Goal: Task Accomplishment & Management: Complete application form

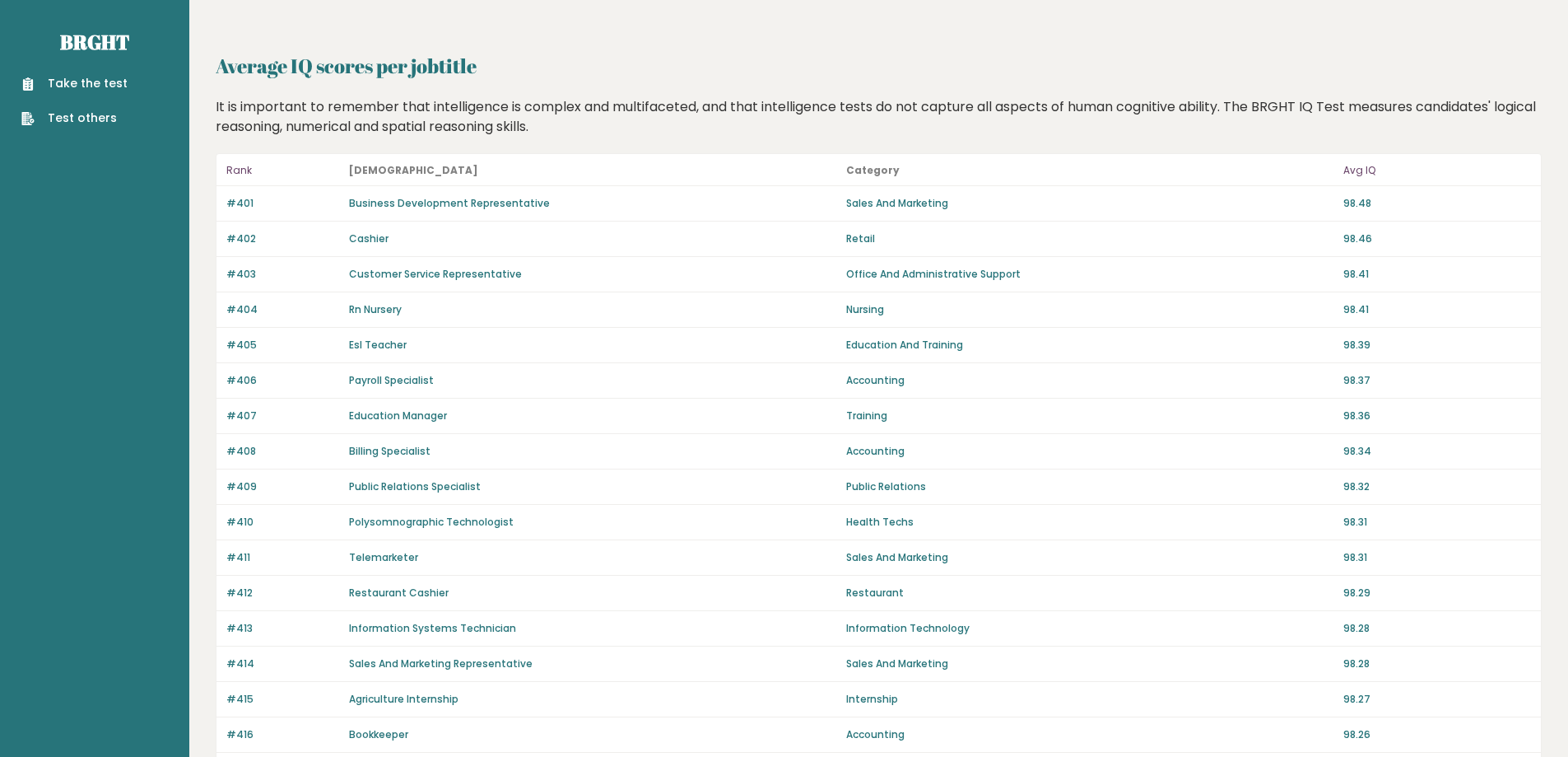
click at [90, 82] on link "Take the test" at bounding box center [74, 84] width 106 height 17
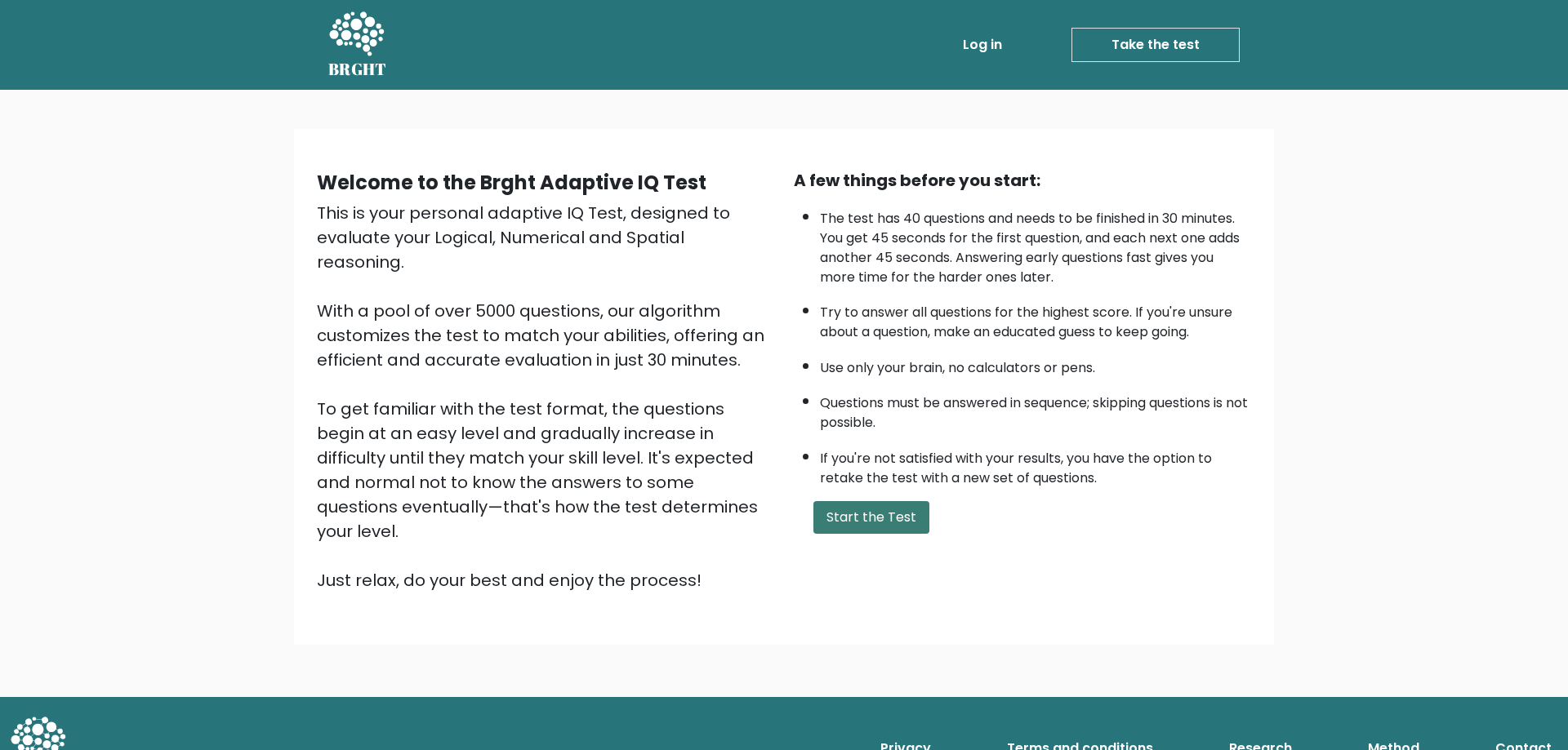
click at [874, 508] on button "Start the Test" at bounding box center [871, 517] width 116 height 33
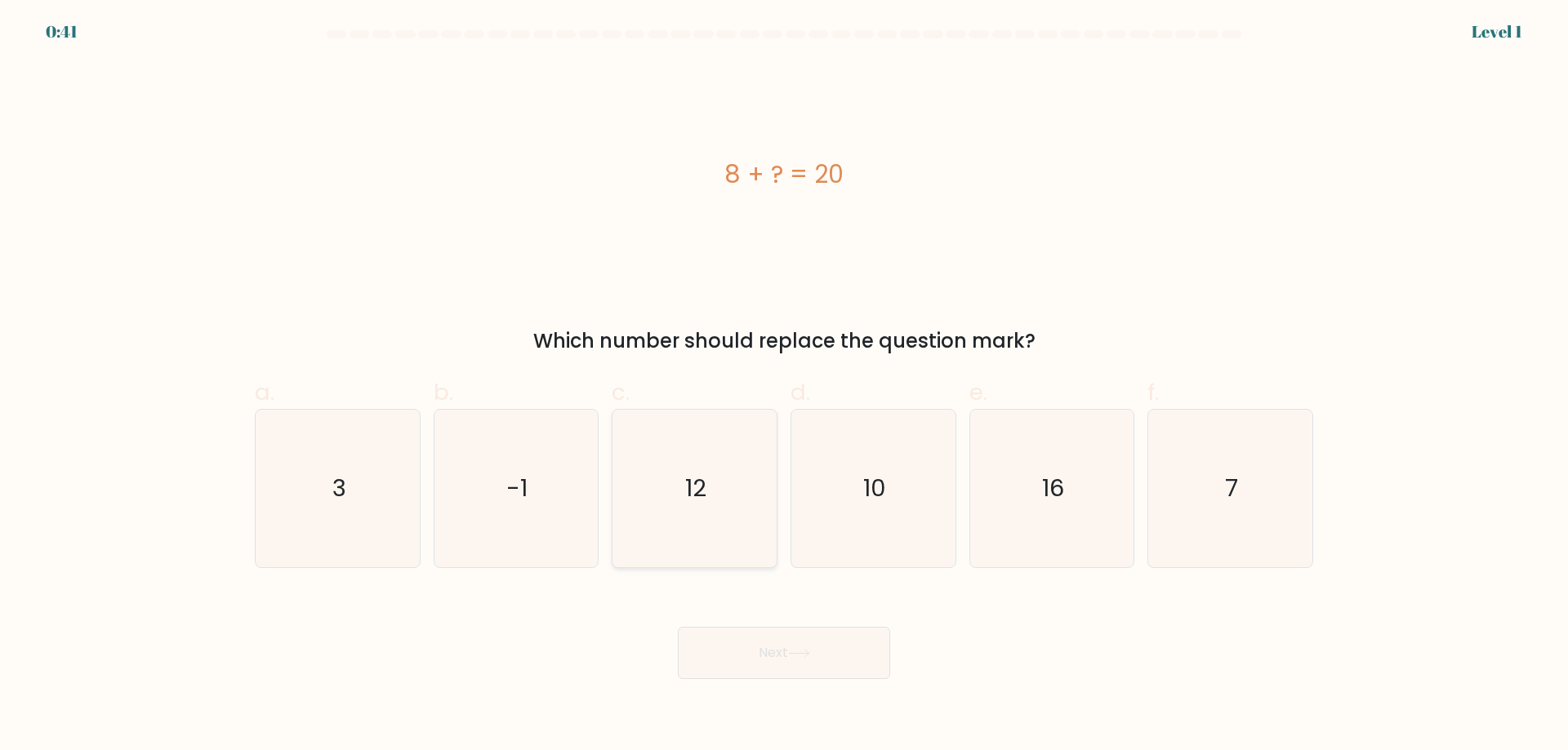
click at [707, 515] on icon "12" at bounding box center [694, 488] width 157 height 157
click at [784, 386] on input "c. 12" at bounding box center [784, 380] width 1 height 11
radio input "true"
click at [777, 640] on button "Next" at bounding box center [783, 653] width 212 height 52
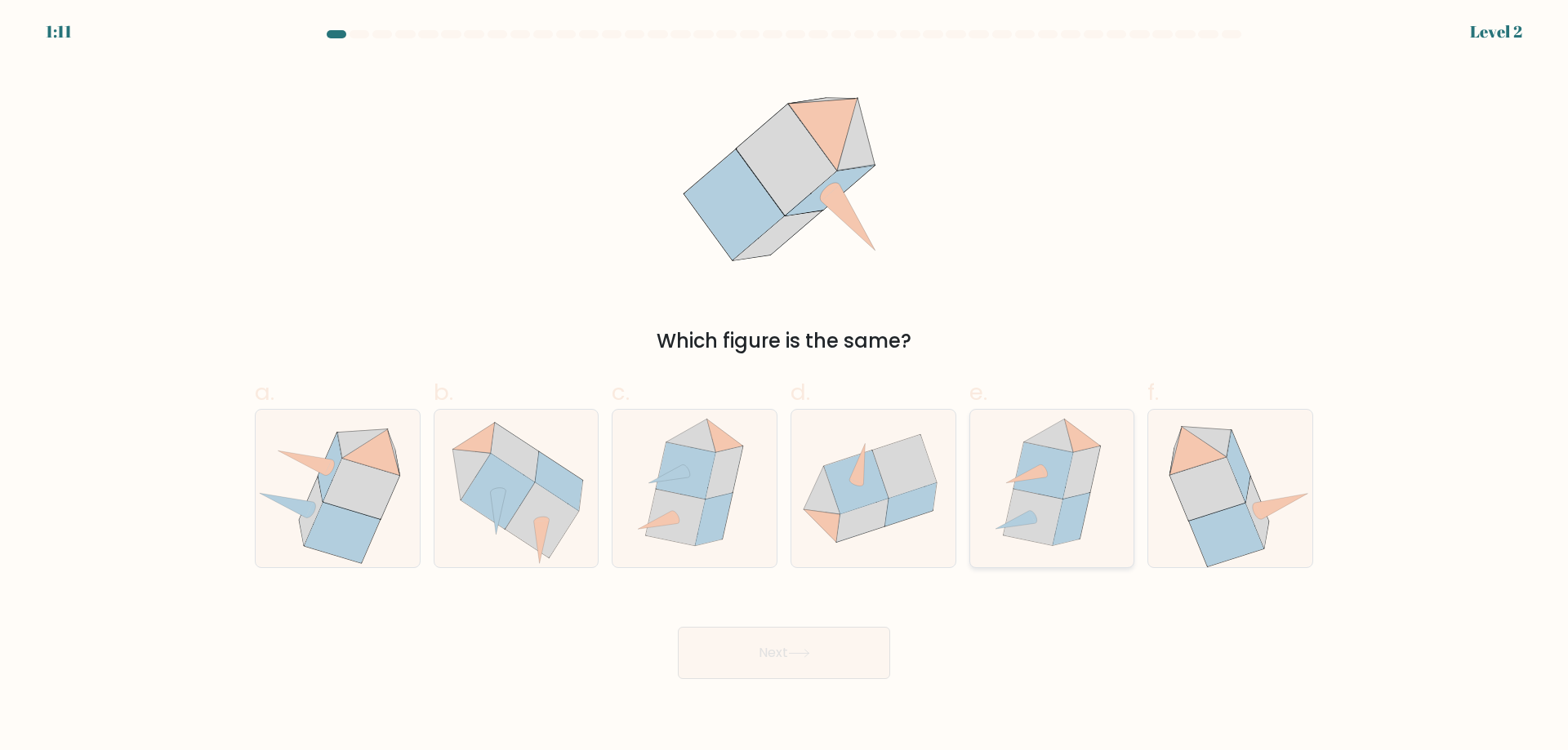
click at [1036, 480] on icon at bounding box center [1043, 470] width 59 height 56
click at [785, 386] on input "e." at bounding box center [784, 380] width 1 height 11
radio input "true"
click at [825, 660] on button "Next" at bounding box center [783, 653] width 212 height 52
